Goal: Navigation & Orientation: Find specific page/section

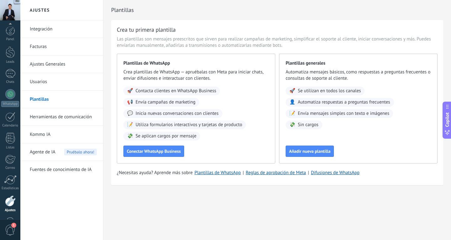
scroll to position [21, 0]
click at [48, 44] on link "Facturas" at bounding box center [63, 47] width 67 height 18
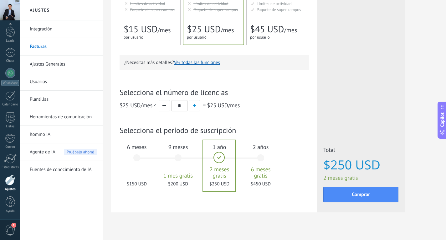
scroll to position [157, 0]
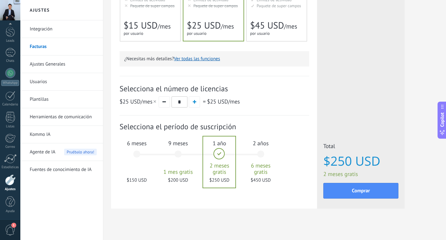
click at [11, 227] on span "1" at bounding box center [10, 229] width 11 height 11
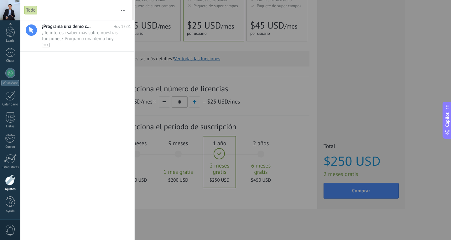
click at [197, 220] on div at bounding box center [225, 120] width 451 height 240
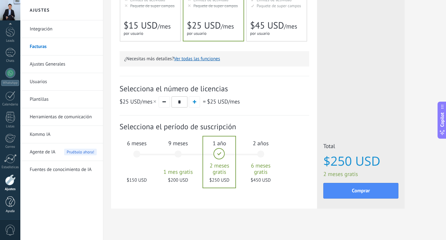
click at [12, 201] on div at bounding box center [10, 201] width 9 height 11
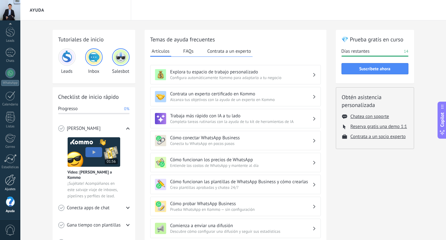
click at [8, 183] on div at bounding box center [10, 179] width 11 height 11
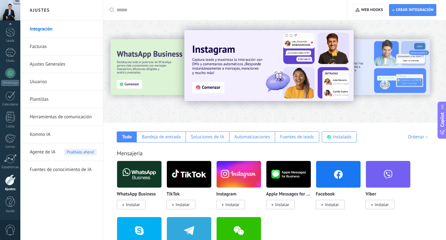
click at [51, 63] on link "Ajustes Generales" at bounding box center [63, 64] width 67 height 18
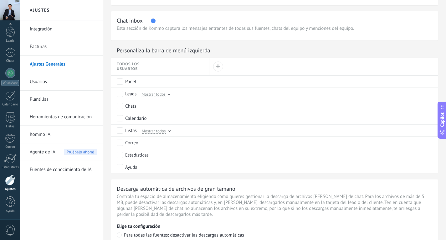
scroll to position [248, 0]
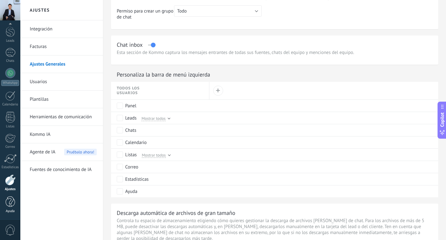
click at [2, 201] on link "Ayuda" at bounding box center [10, 204] width 20 height 17
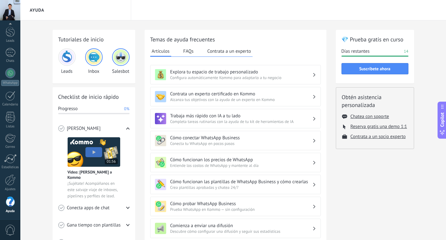
click at [72, 62] on img at bounding box center [67, 57] width 15 height 15
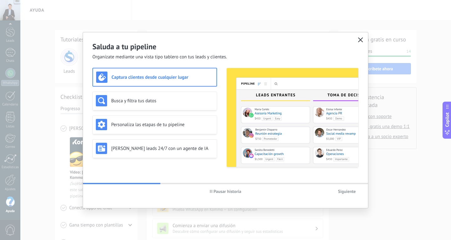
click at [359, 41] on icon "button" at bounding box center [360, 39] width 5 height 5
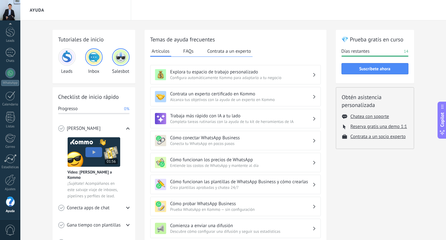
click at [96, 153] on img at bounding box center [94, 152] width 53 height 30
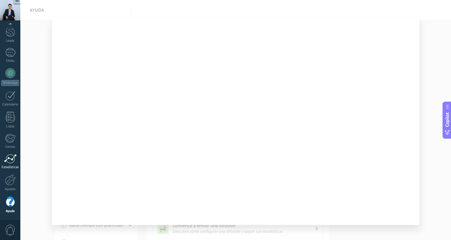
scroll to position [8, 0]
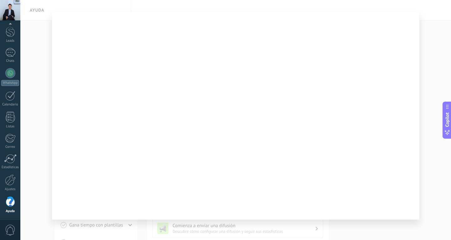
click at [440, 226] on div at bounding box center [235, 120] width 431 height 240
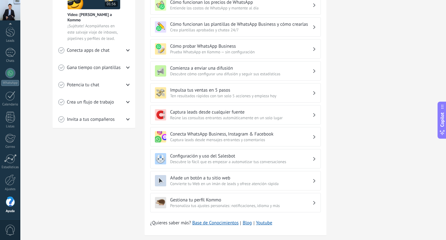
scroll to position [170, 0]
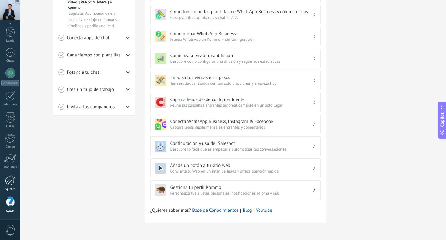
click at [13, 184] on div at bounding box center [10, 179] width 11 height 11
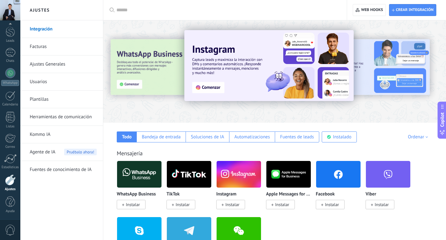
click at [51, 61] on link "Ajustes Generales" at bounding box center [63, 64] width 67 height 18
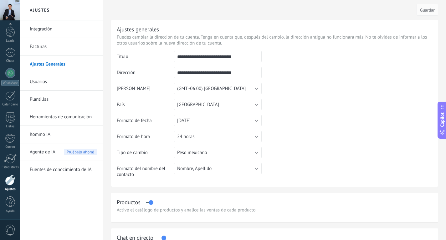
click at [14, 11] on div at bounding box center [10, 10] width 20 height 20
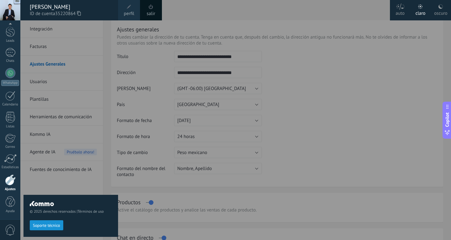
click at [154, 12] on link "salir" at bounding box center [151, 13] width 8 height 7
